Goal: Navigation & Orientation: Find specific page/section

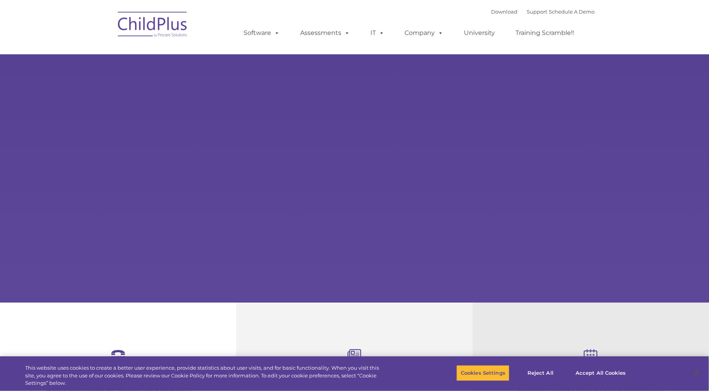
select select "MEDIUM"
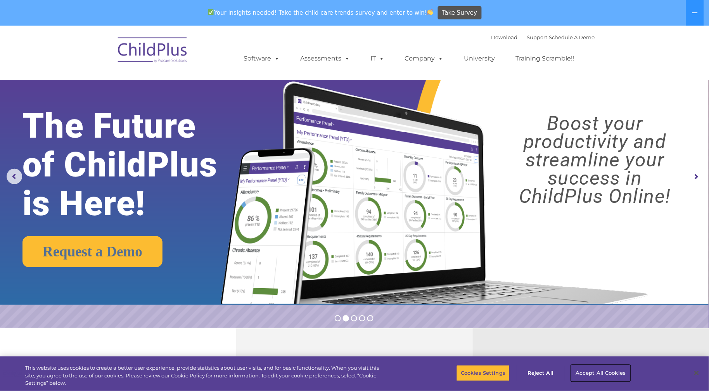
click at [610, 374] on button "Accept All Cookies" at bounding box center [601, 373] width 59 height 16
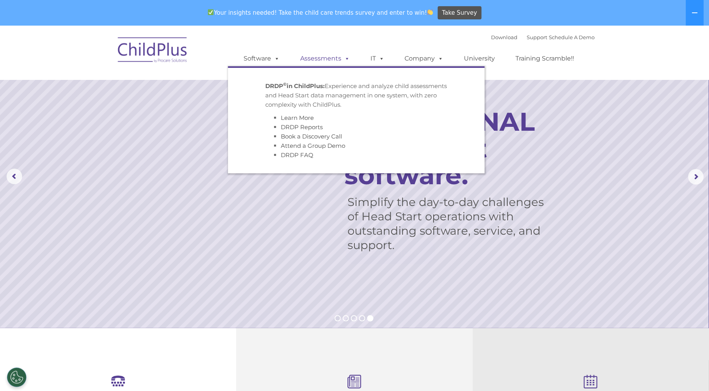
click at [322, 61] on link "Assessments" at bounding box center [325, 59] width 65 height 16
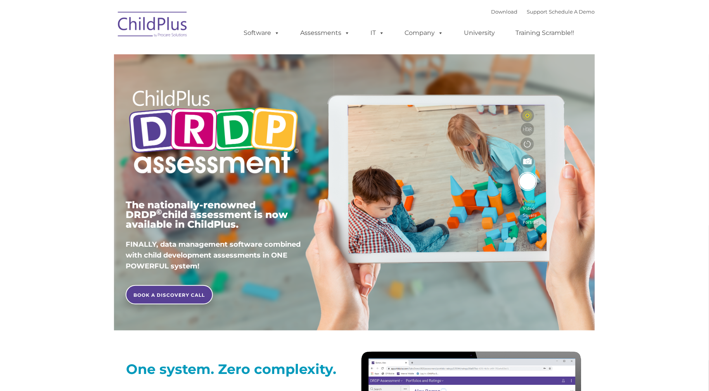
type input ""
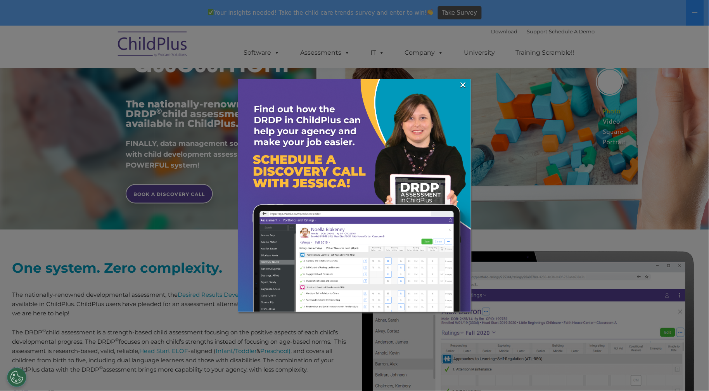
scroll to position [131, 0]
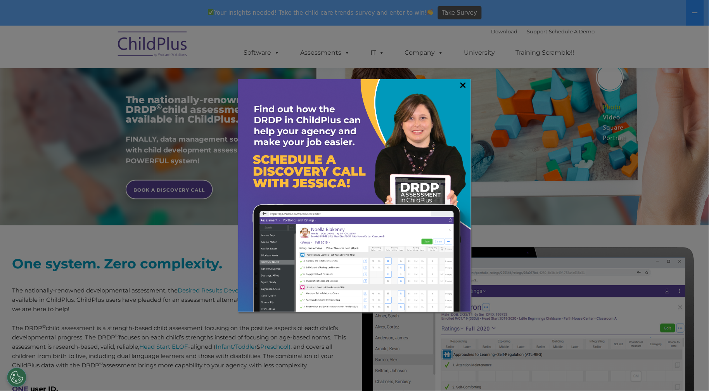
click at [463, 81] on link "×" at bounding box center [463, 85] width 9 height 8
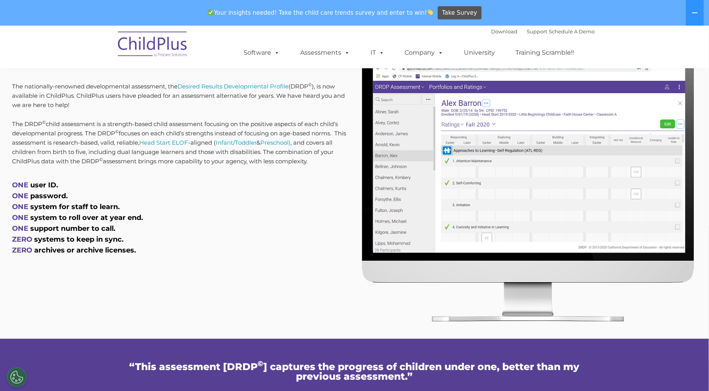
scroll to position [350, 0]
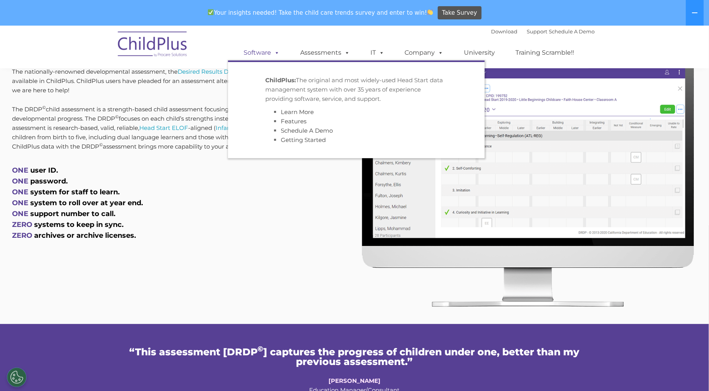
click at [265, 48] on link "Software" at bounding box center [262, 53] width 52 height 16
